Goal: Task Accomplishment & Management: Manage account settings

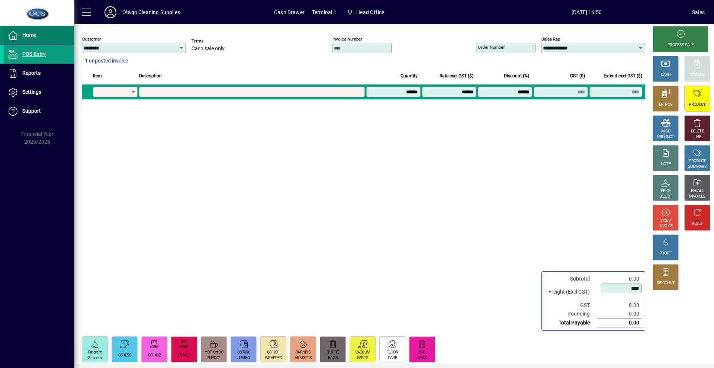
click at [35, 36] on span "Home" at bounding box center [29, 35] width 14 height 6
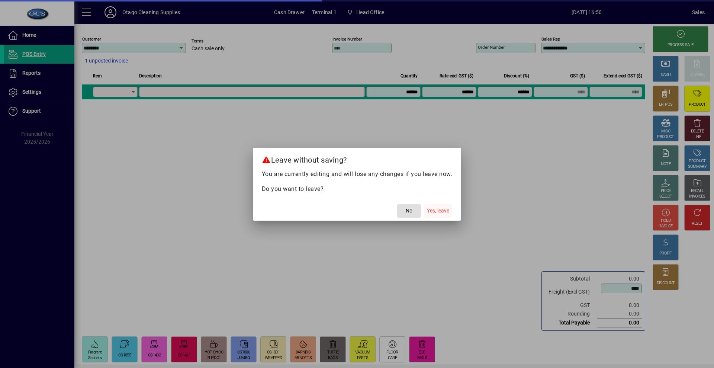
click at [438, 214] on span "Yes, leave" at bounding box center [438, 211] width 22 height 8
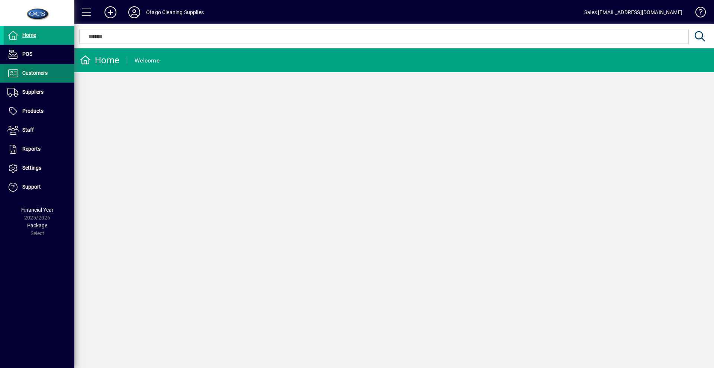
click at [20, 71] on span "Customers" at bounding box center [26, 73] width 44 height 9
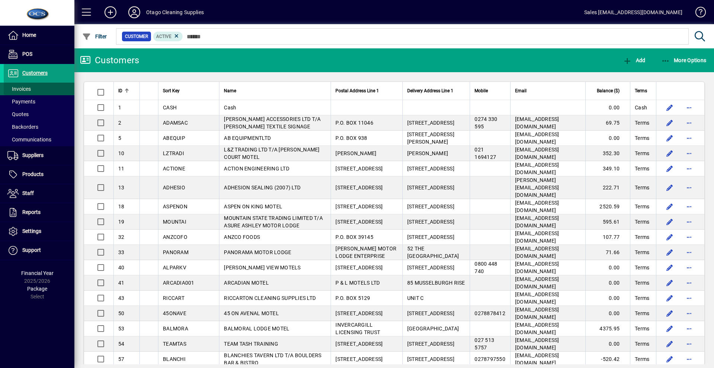
click at [29, 86] on span "Invoices" at bounding box center [18, 89] width 23 height 6
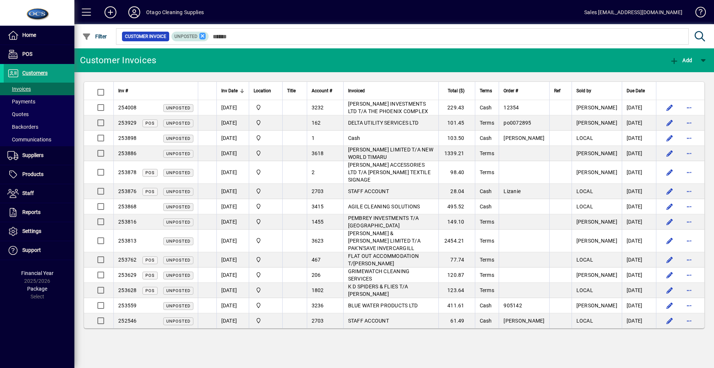
click at [199, 38] on icon at bounding box center [202, 36] width 7 height 7
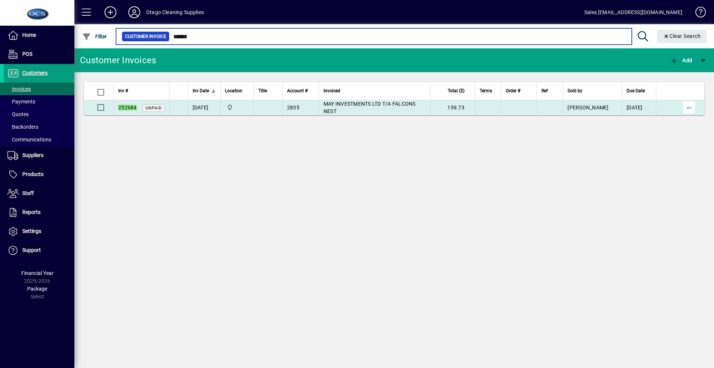
type input "******"
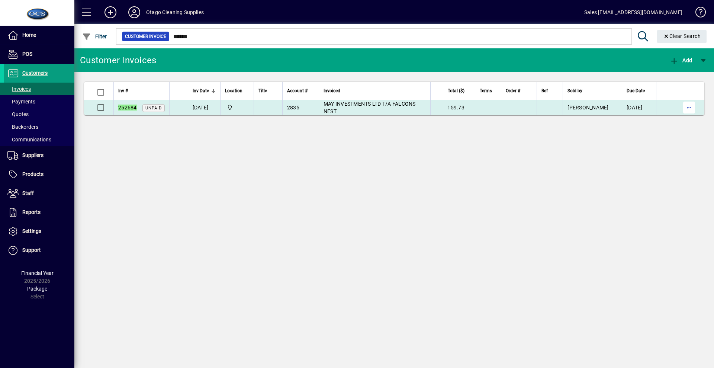
click at [694, 109] on span "button" at bounding box center [690, 108] width 18 height 18
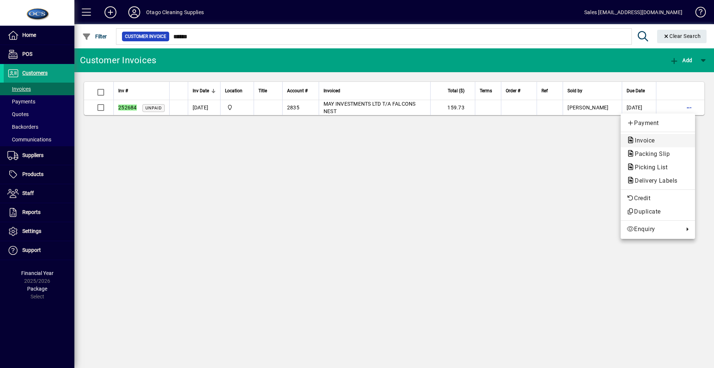
click at [666, 142] on span "Invoice" at bounding box center [658, 140] width 63 height 9
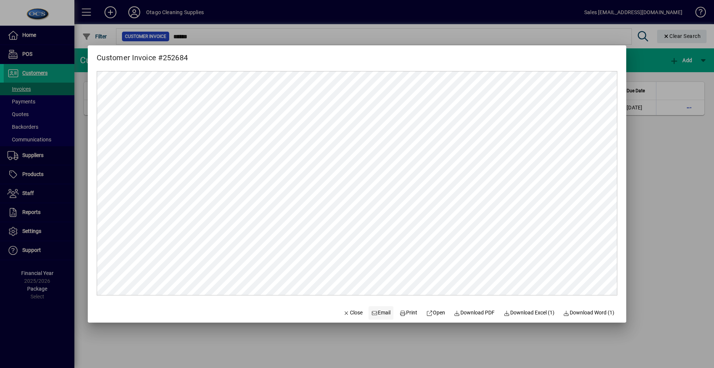
click at [369, 310] on span at bounding box center [381, 313] width 25 height 18
click at [347, 318] on span "button" at bounding box center [352, 313] width 25 height 18
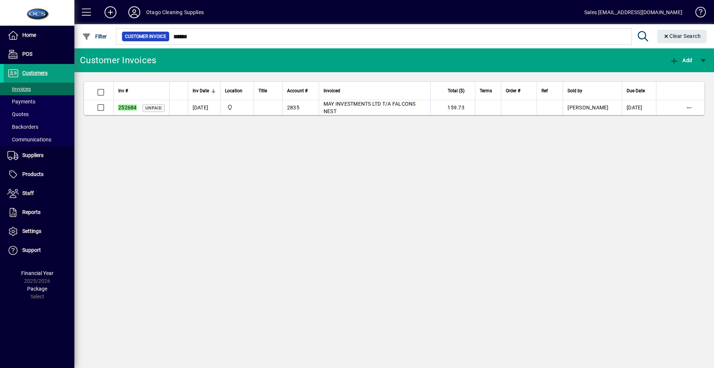
drag, startPoint x: 375, startPoint y: 173, endPoint x: 367, endPoint y: 172, distance: 8.6
click at [20, 54] on span "POS" at bounding box center [18, 54] width 29 height 9
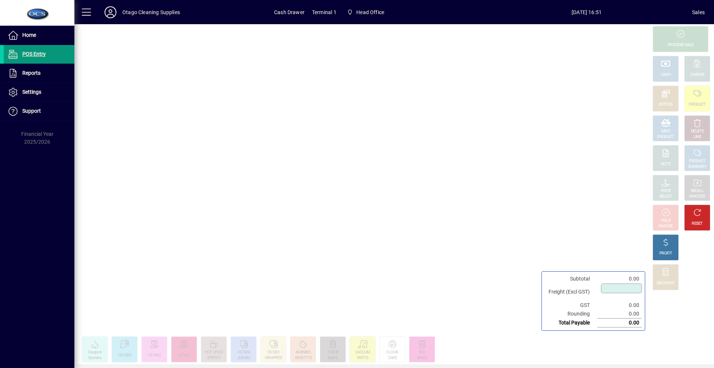
type input "****"
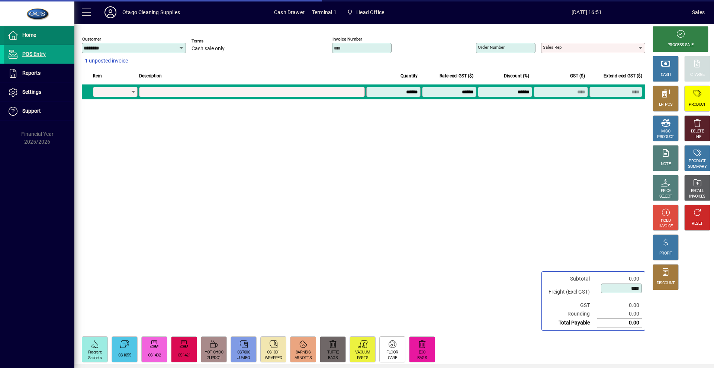
type input "**********"
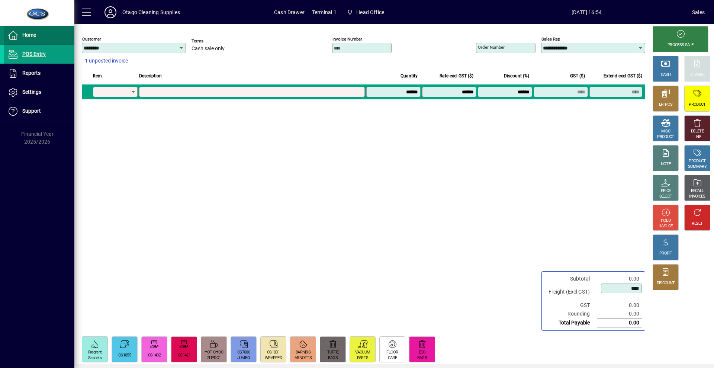
click at [53, 37] on span at bounding box center [39, 35] width 71 height 18
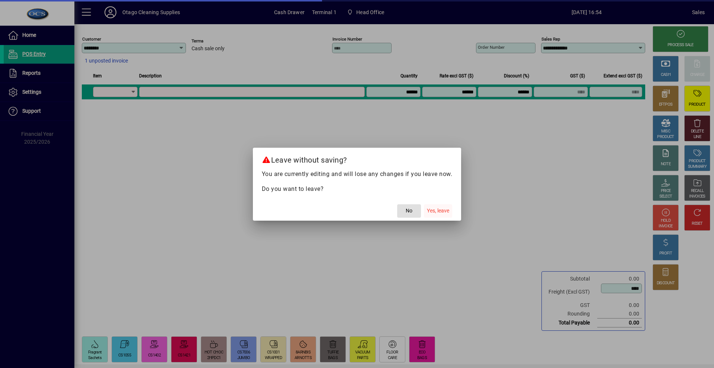
click at [431, 209] on span "Yes, leave" at bounding box center [438, 211] width 22 height 8
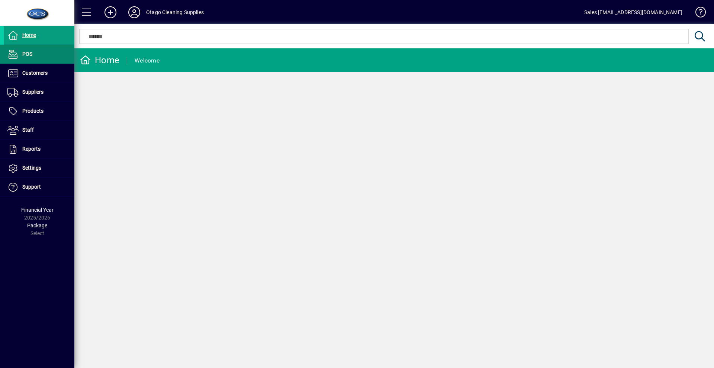
click at [28, 64] on li "POS" at bounding box center [37, 54] width 74 height 19
click at [37, 56] on span at bounding box center [39, 54] width 71 height 18
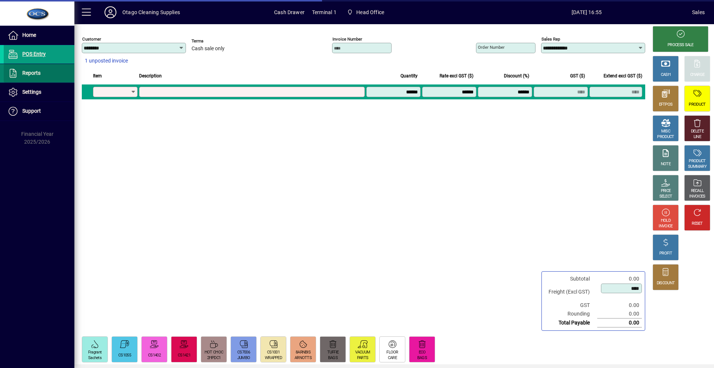
click at [42, 73] on span at bounding box center [39, 73] width 71 height 18
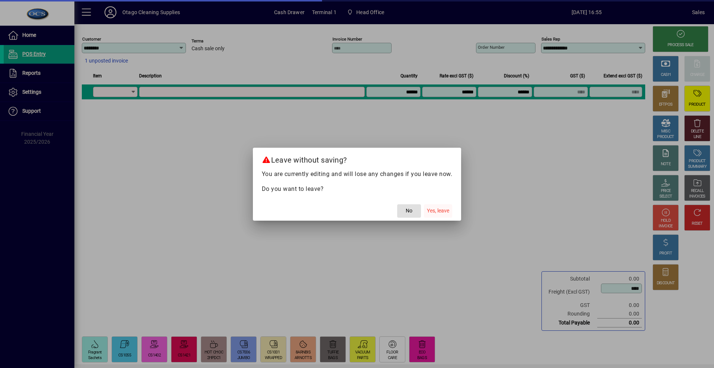
click at [438, 206] on span "button" at bounding box center [438, 211] width 28 height 18
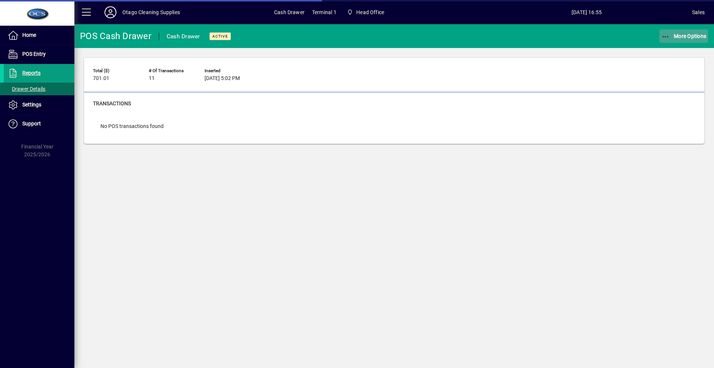
click at [672, 31] on span "button" at bounding box center [684, 36] width 49 height 18
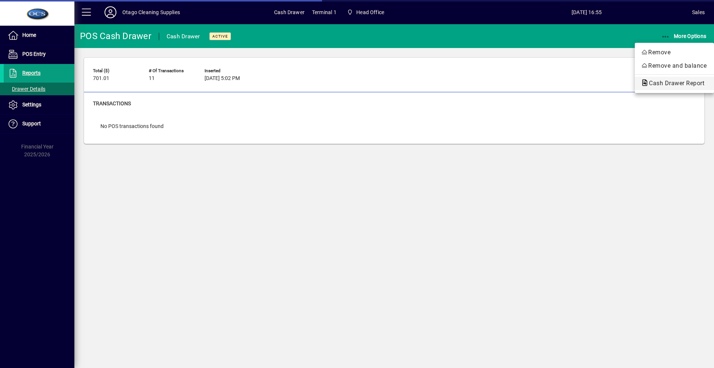
click at [668, 83] on span "Cash Drawer Report" at bounding box center [674, 83] width 67 height 7
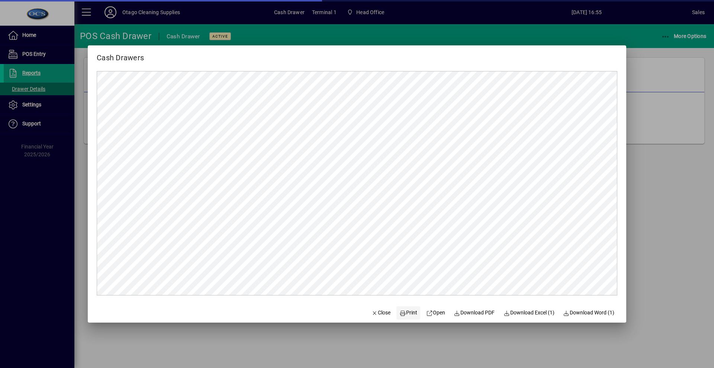
click at [411, 312] on span "Print" at bounding box center [409, 313] width 18 height 8
click at [382, 314] on span "Close" at bounding box center [381, 313] width 19 height 8
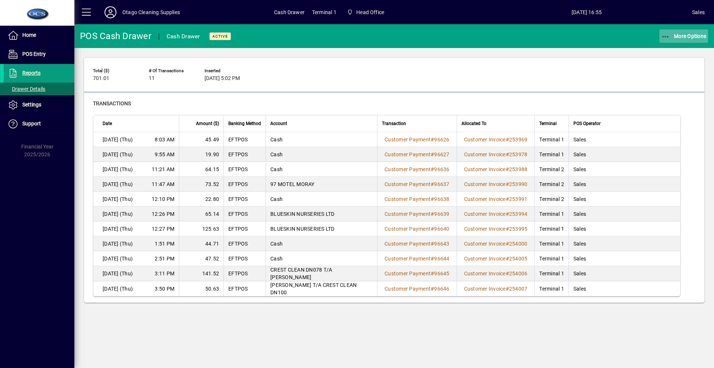
click at [688, 36] on span "More Options" at bounding box center [684, 36] width 45 height 6
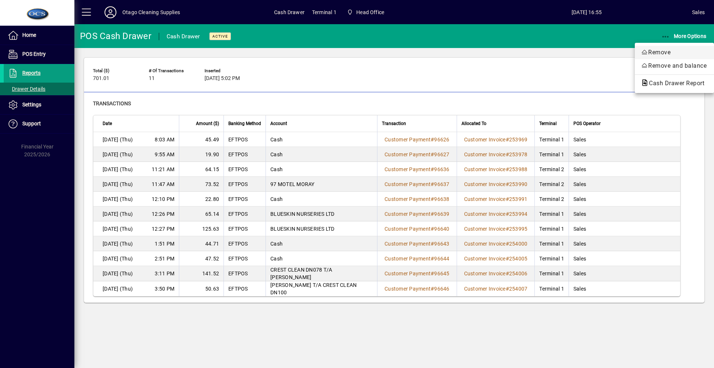
click at [684, 49] on span "Remove" at bounding box center [674, 52] width 67 height 9
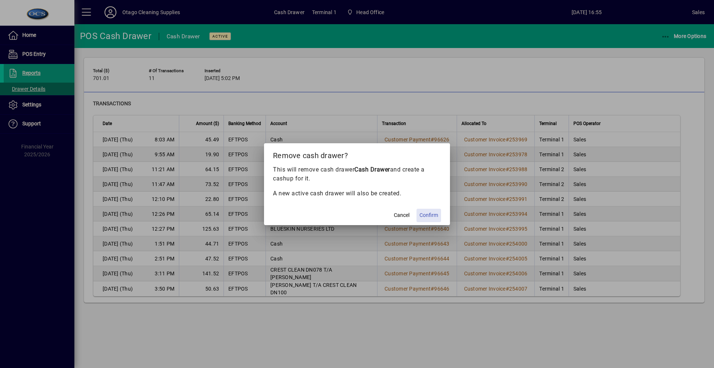
click at [425, 215] on span "Confirm" at bounding box center [429, 215] width 19 height 8
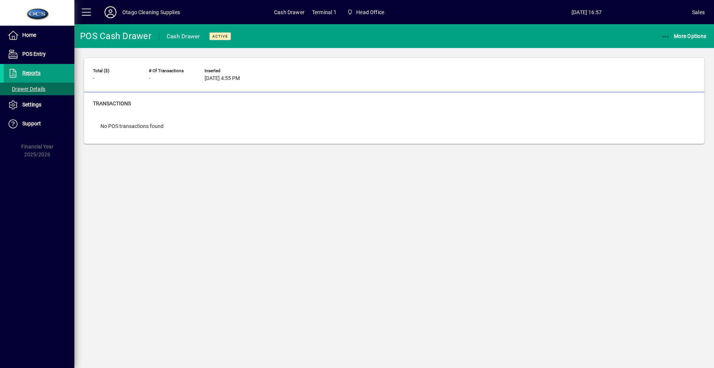
click at [106, 14] on icon at bounding box center [110, 12] width 15 height 12
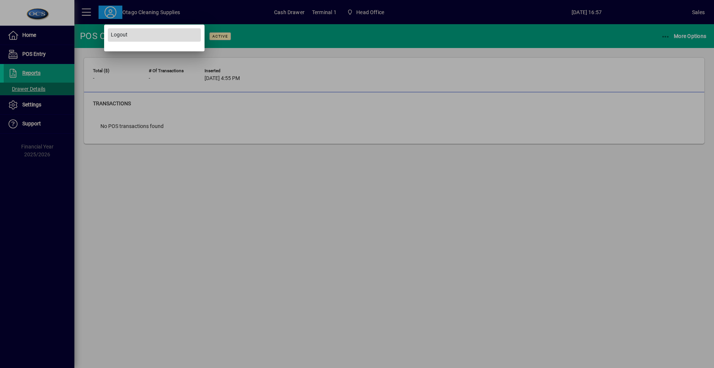
click at [144, 28] on span at bounding box center [154, 35] width 93 height 18
